Goal: Task Accomplishment & Management: Complete application form

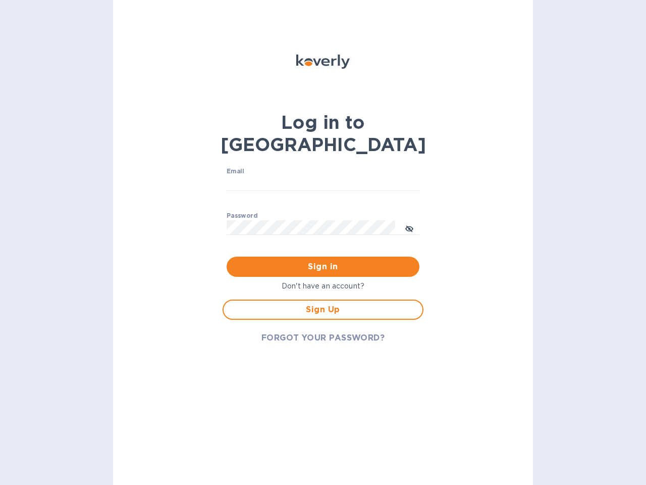
click at [323, 260] on span "Sign in" at bounding box center [323, 266] width 177 height 12
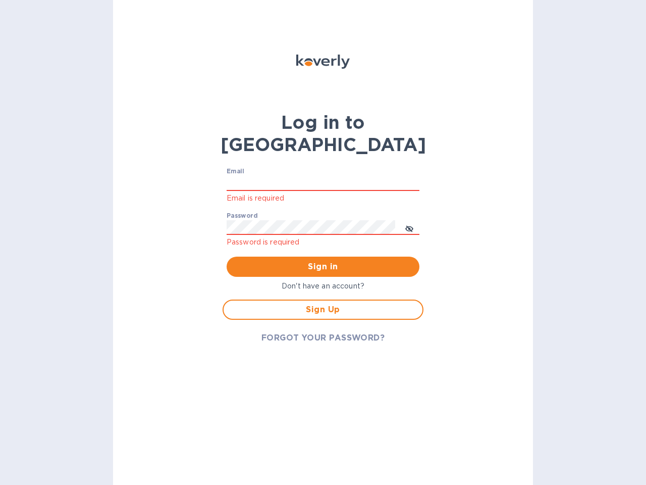
click at [323, 176] on input "Email" at bounding box center [323, 183] width 193 height 15
click at [409, 225] on icon "toggle password visibility" at bounding box center [409, 229] width 8 height 8
click at [323, 260] on span "Sign in" at bounding box center [323, 266] width 177 height 12
click at [323, 303] on span "Sign Up" at bounding box center [323, 309] width 183 height 12
